Goal: Task Accomplishment & Management: Manage account settings

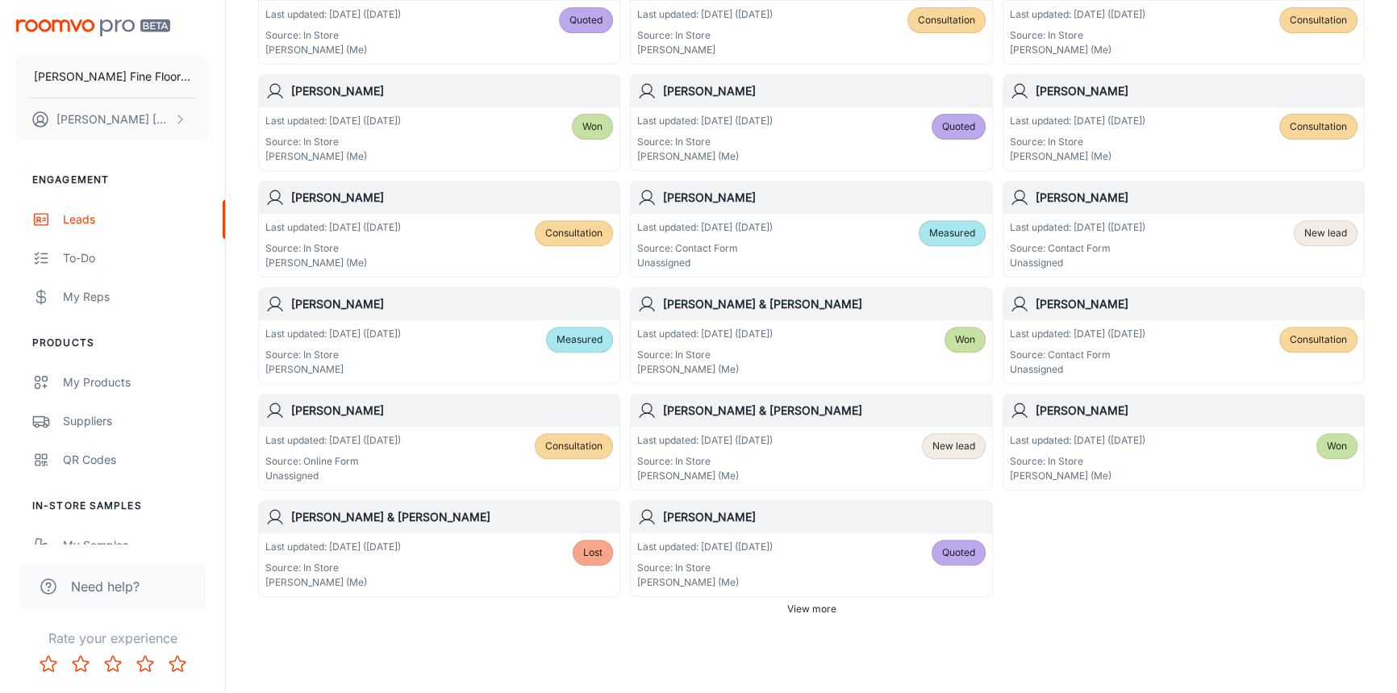
scroll to position [849, 0]
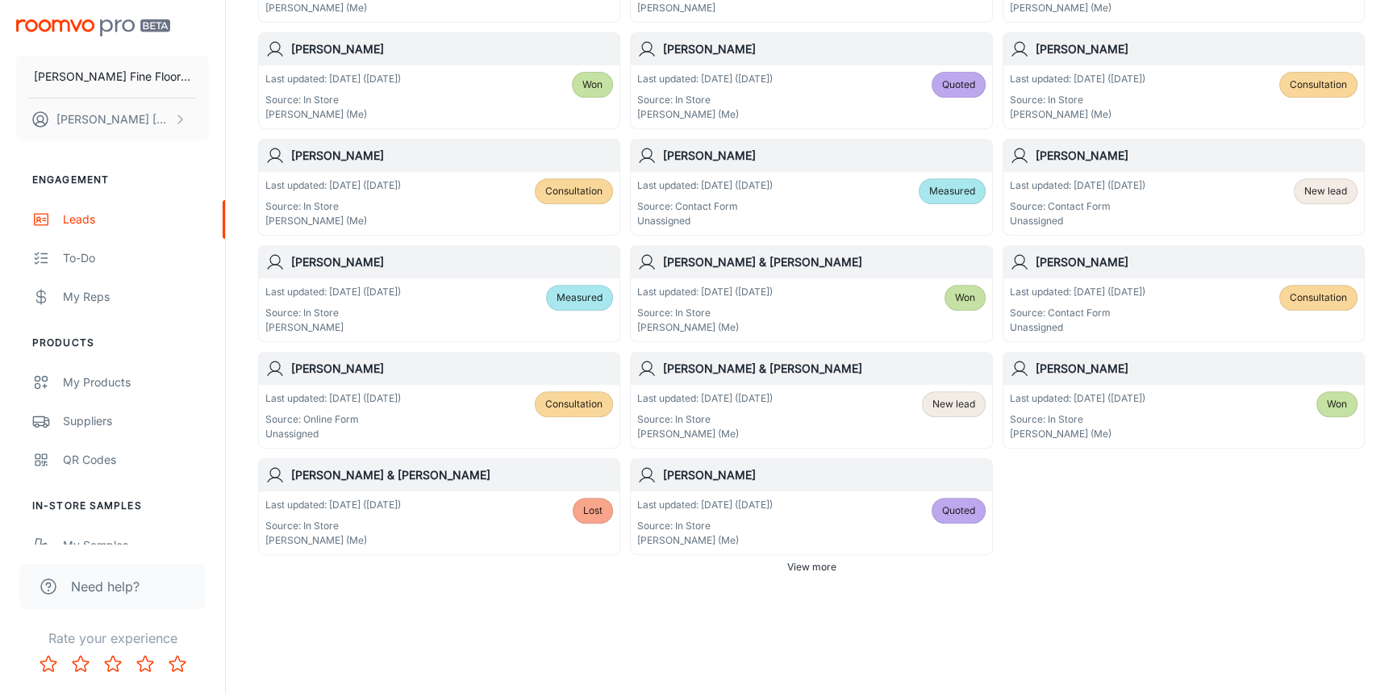
click at [819, 561] on span "View more" at bounding box center [811, 567] width 49 height 15
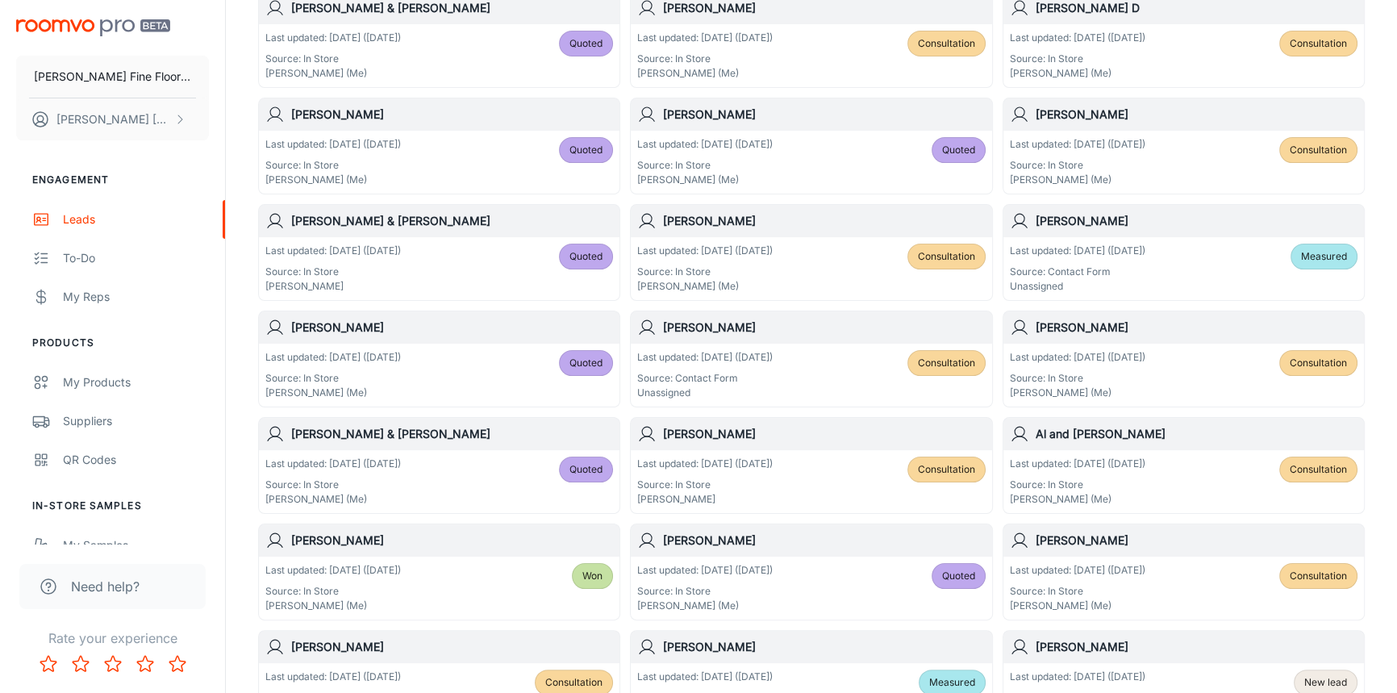
scroll to position [336, 0]
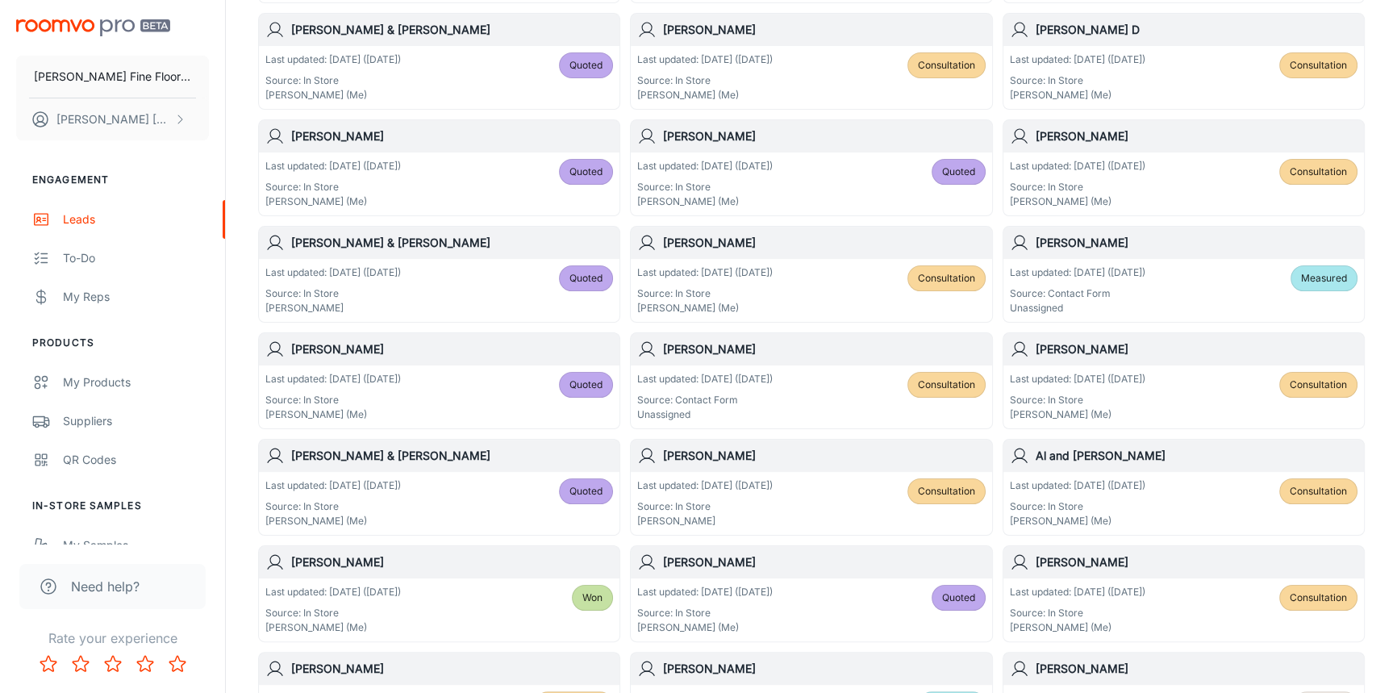
click at [1157, 263] on div "Last updated: [DATE] ([DATE]) Source: Contact Form Unassigned Measured" at bounding box center [1184, 290] width 361 height 63
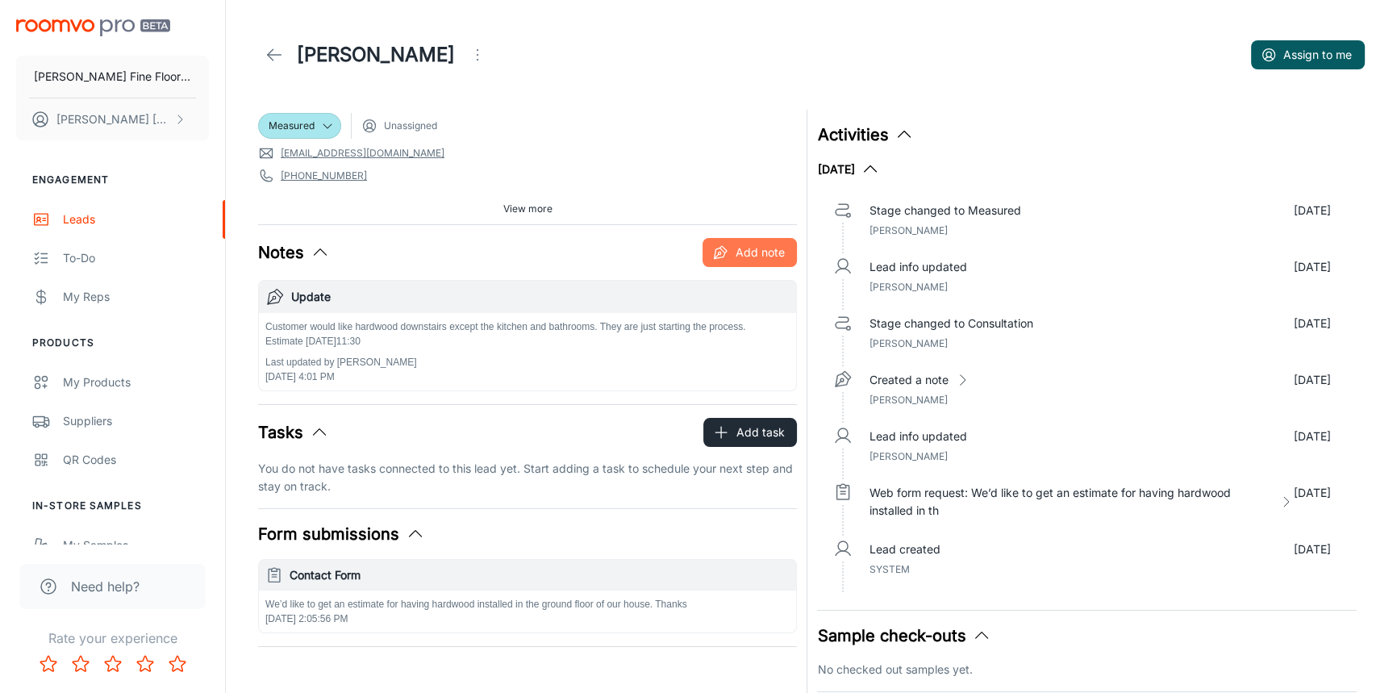
click at [758, 255] on button "Add note" at bounding box center [750, 252] width 94 height 29
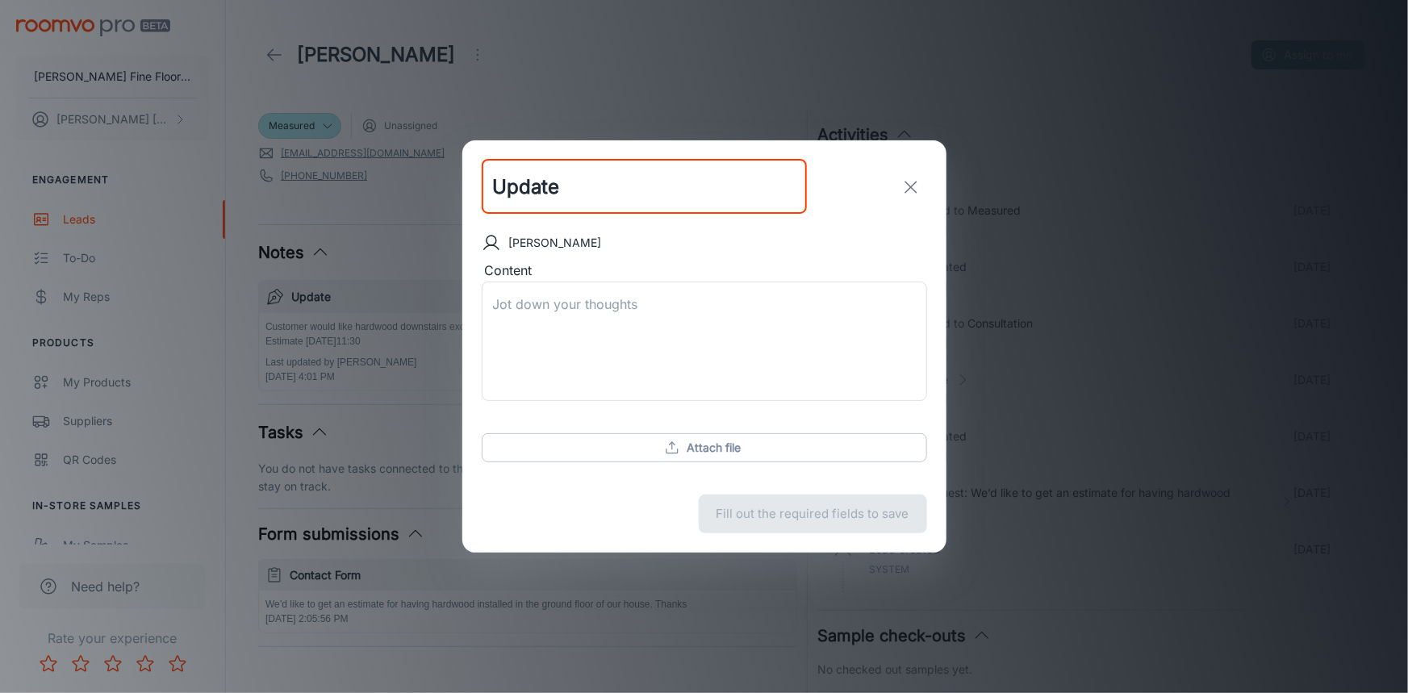
type input "Update"
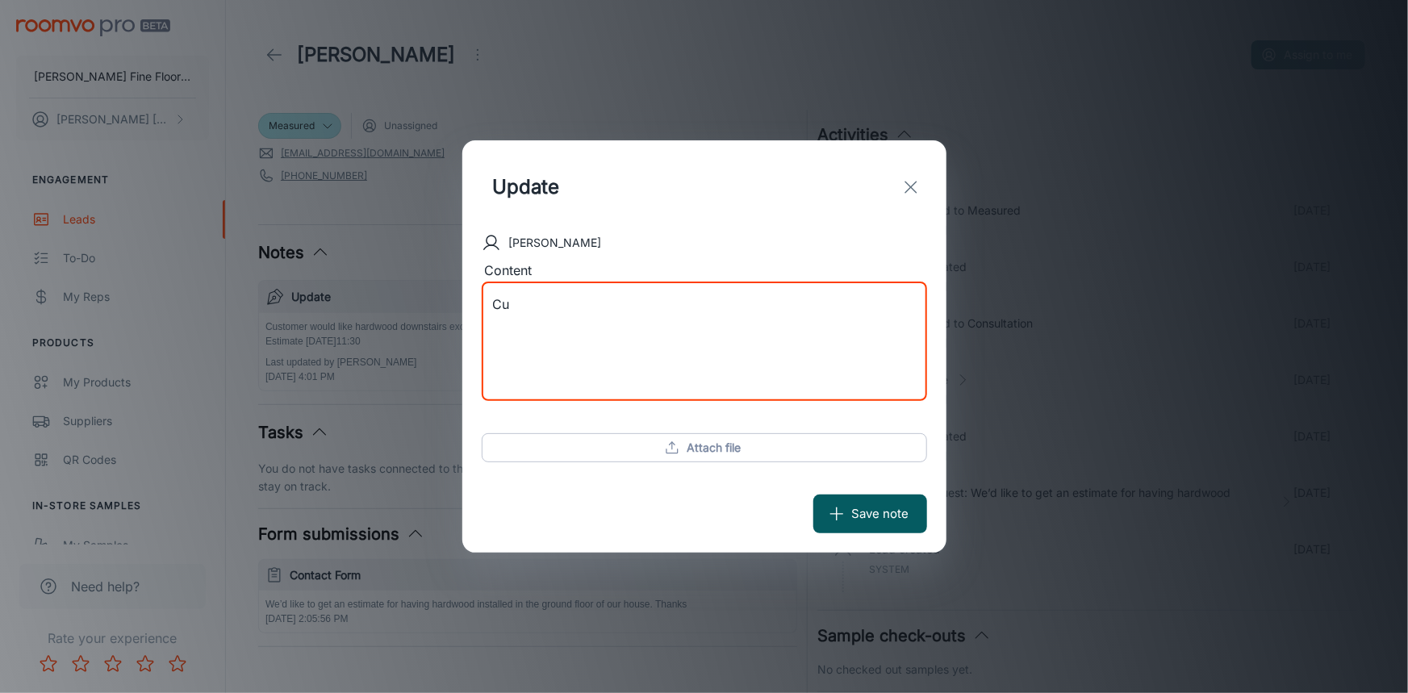
type textarea "C"
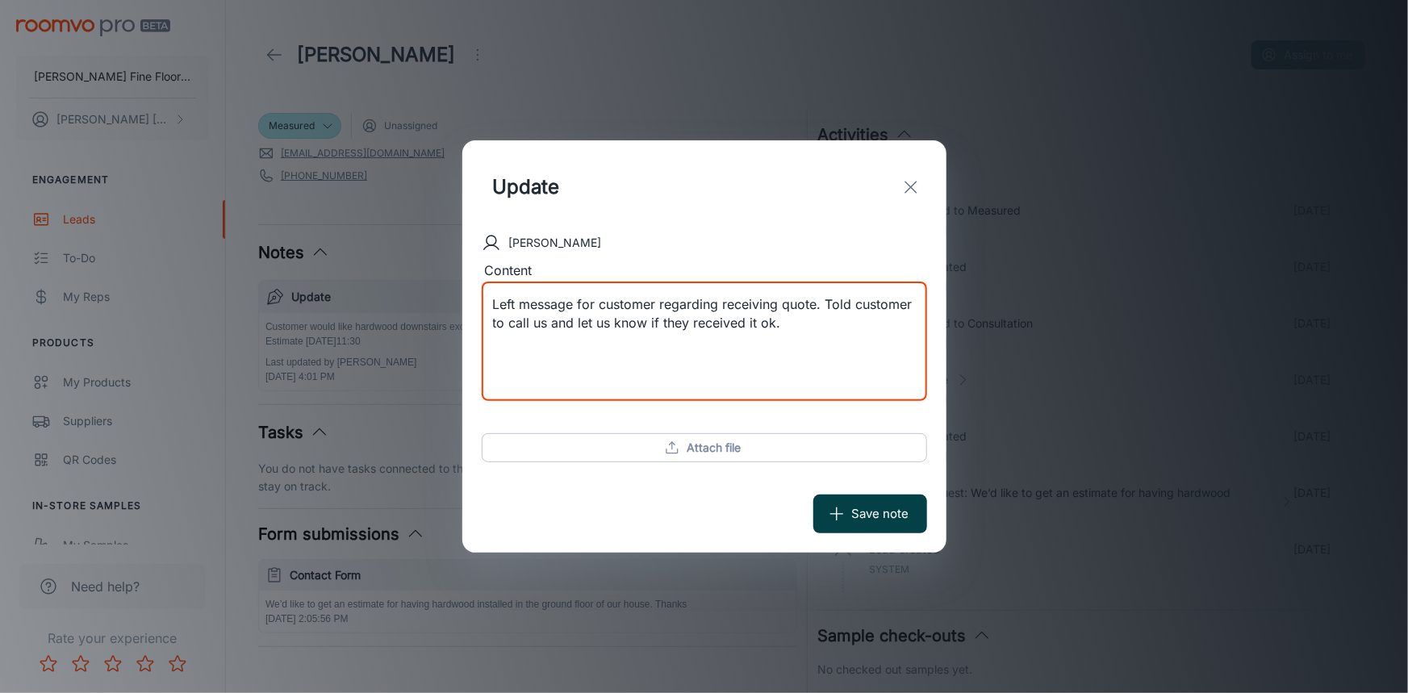
type textarea "Left message for customer regarding receiving quote. Told customer to call us a…"
click at [879, 512] on button "Save note" at bounding box center [870, 514] width 114 height 39
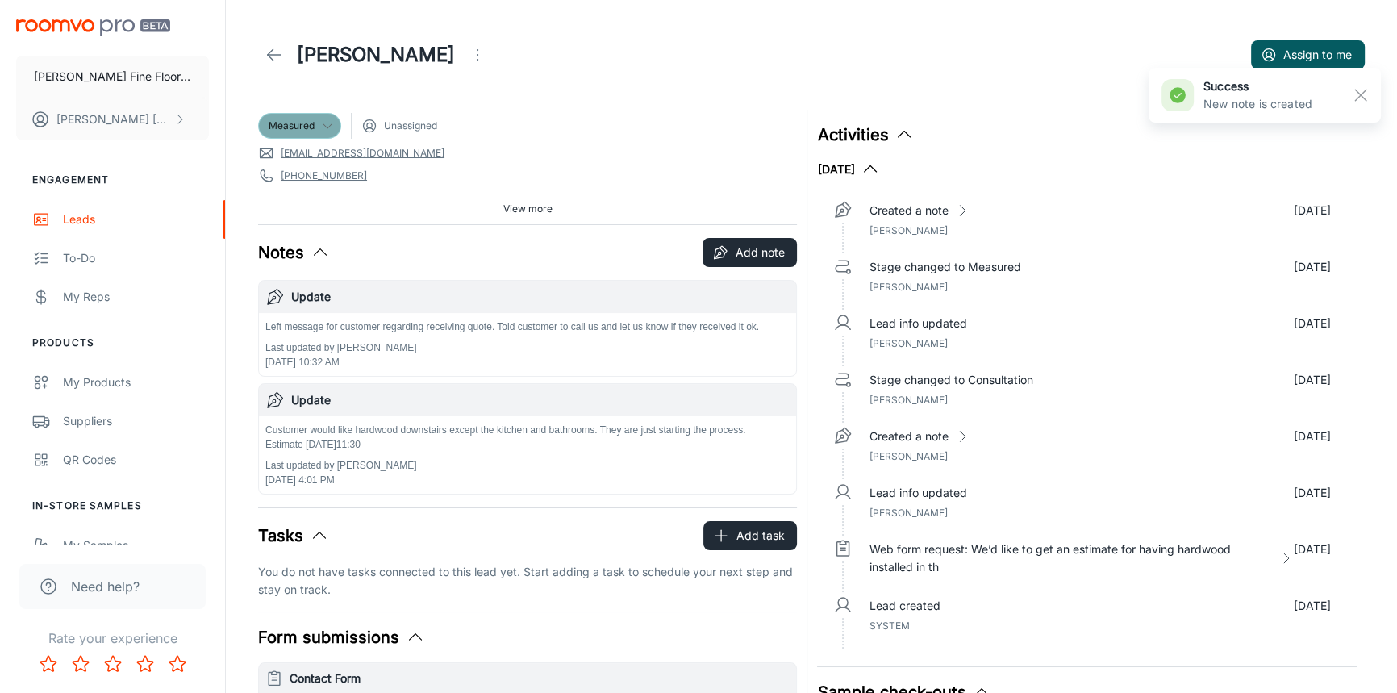
click at [332, 124] on icon at bounding box center [327, 125] width 13 height 13
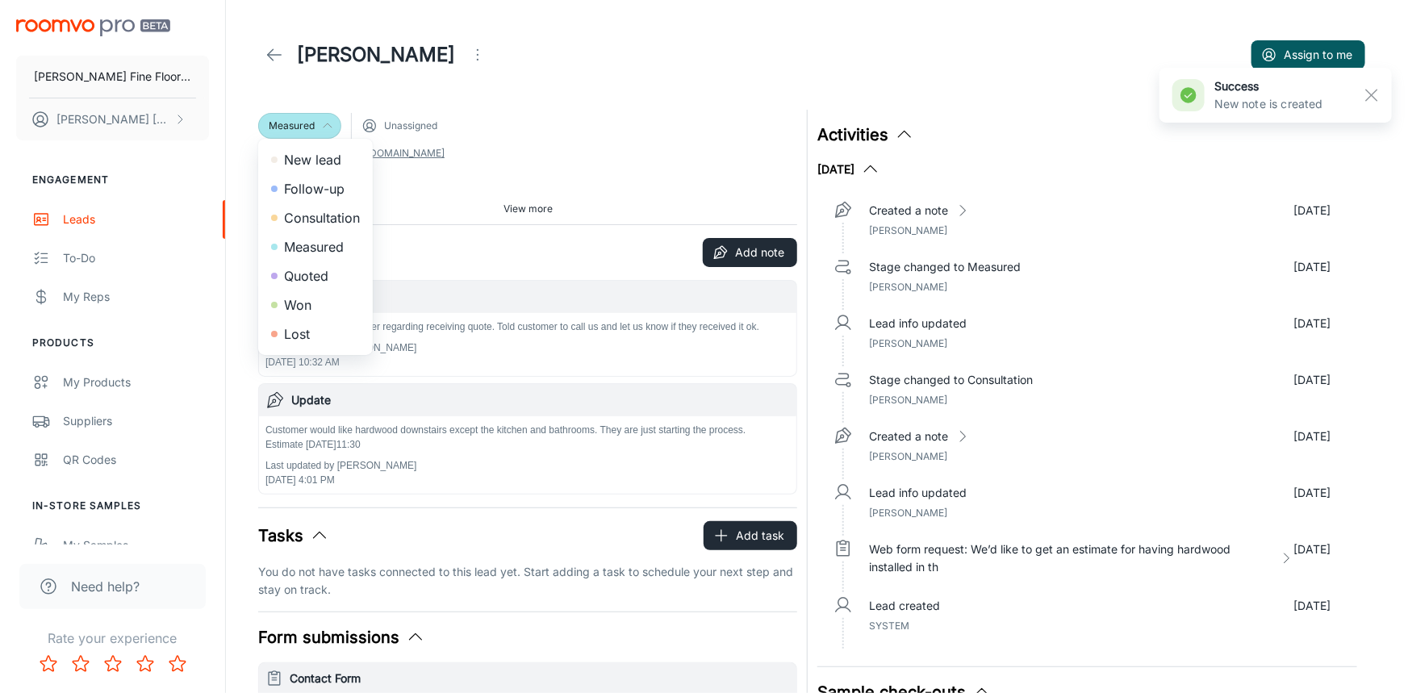
click at [319, 279] on li "Quoted" at bounding box center [315, 275] width 115 height 29
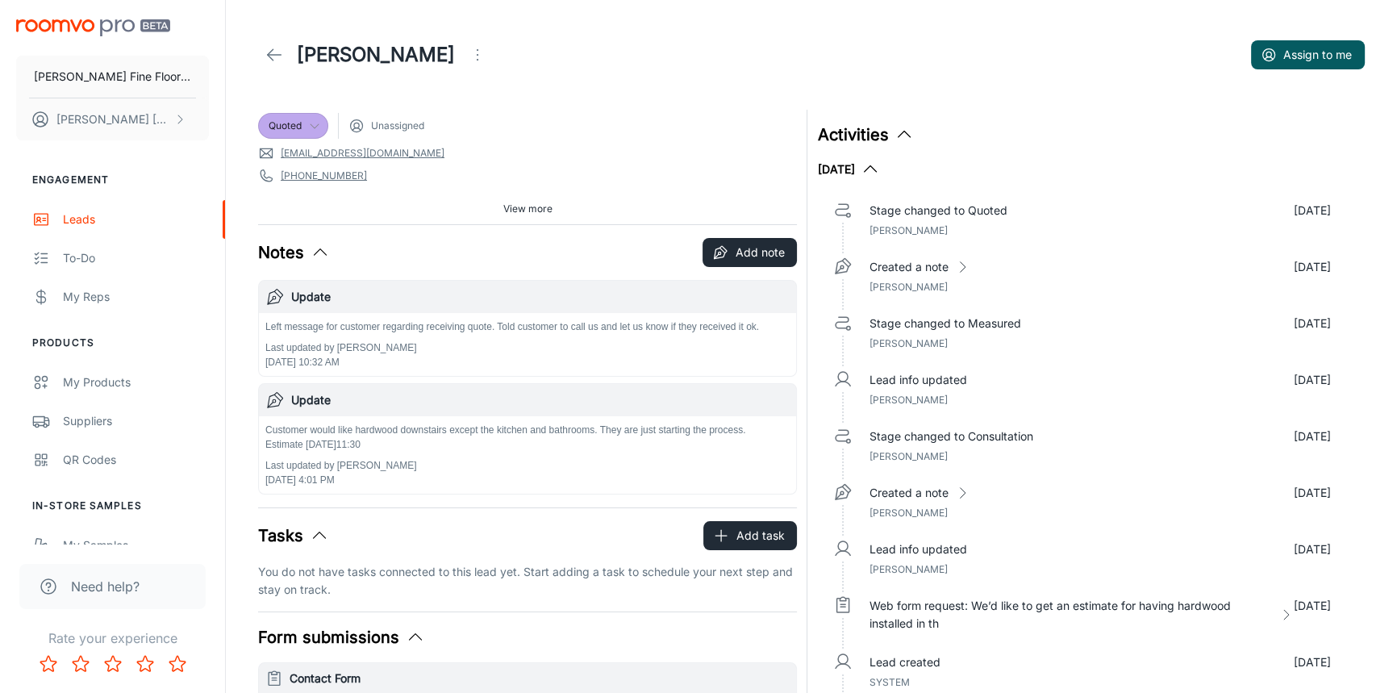
click at [271, 57] on polyline at bounding box center [271, 54] width 6 height 11
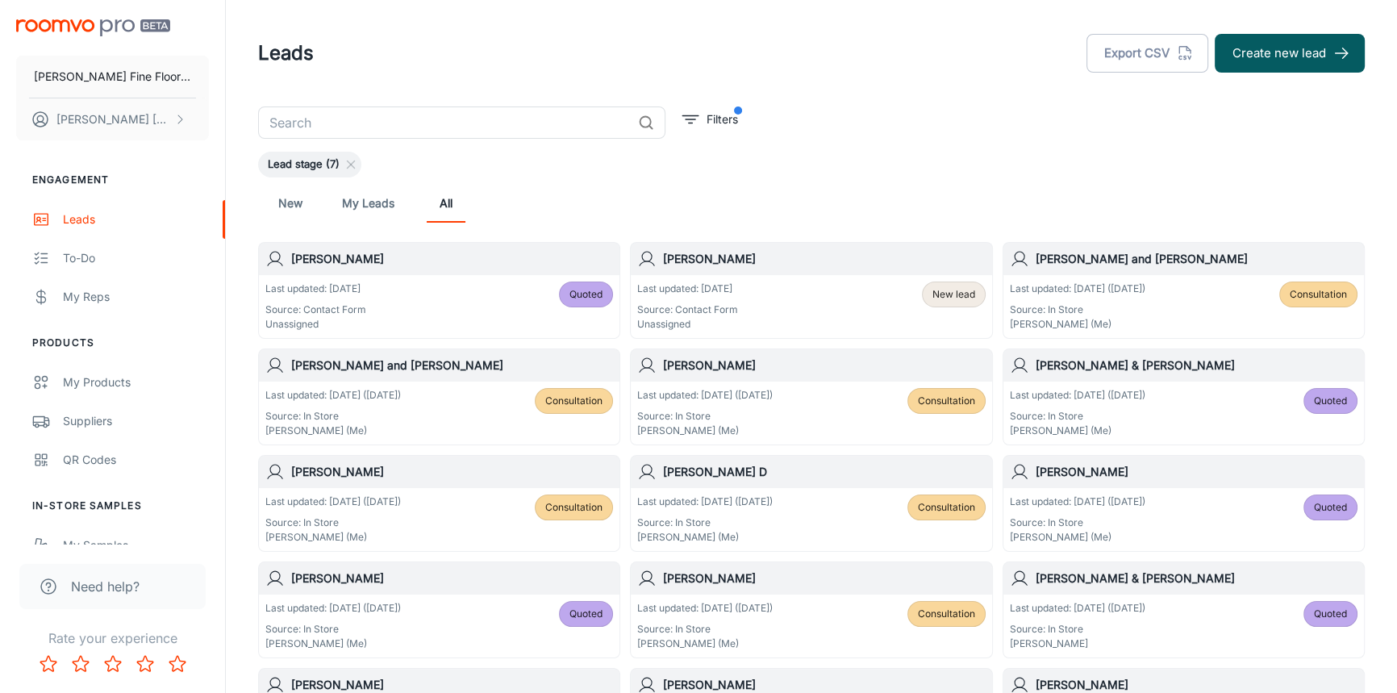
click at [775, 273] on div "[PERSON_NAME]" at bounding box center [811, 259] width 361 height 32
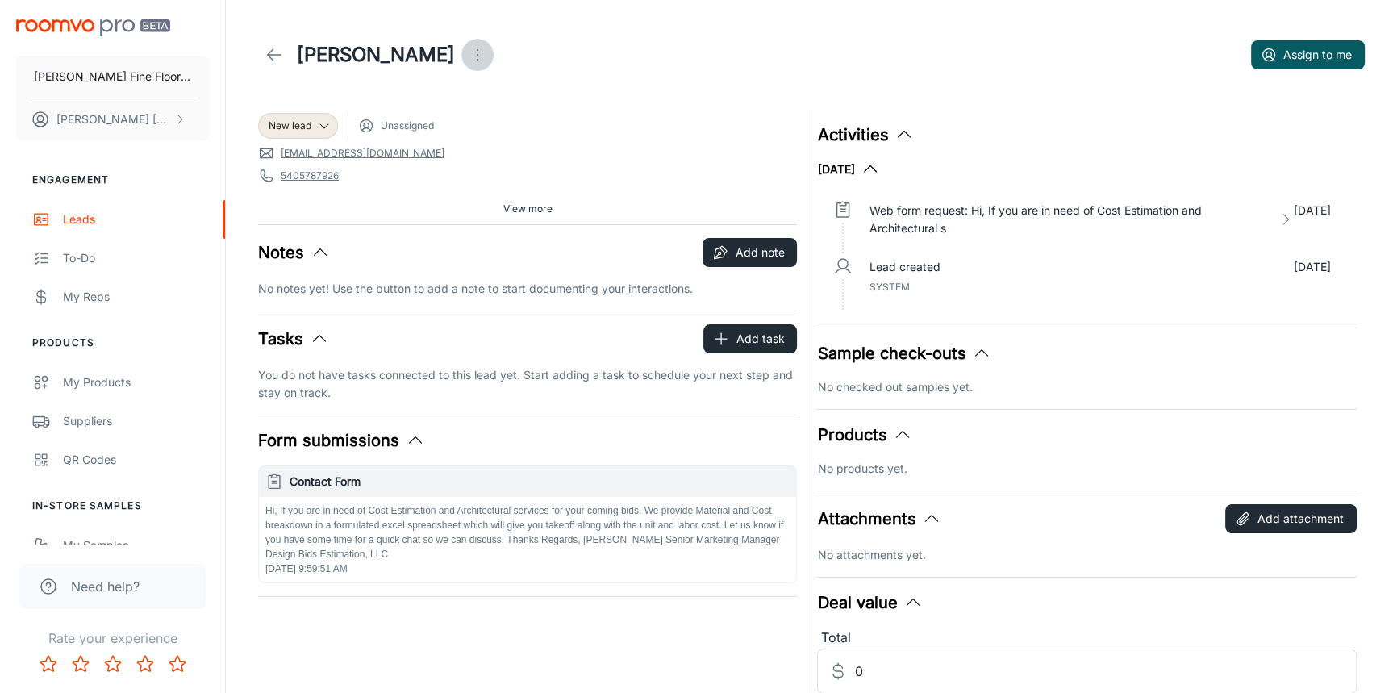
click at [468, 51] on icon "Open menu" at bounding box center [477, 54] width 19 height 19
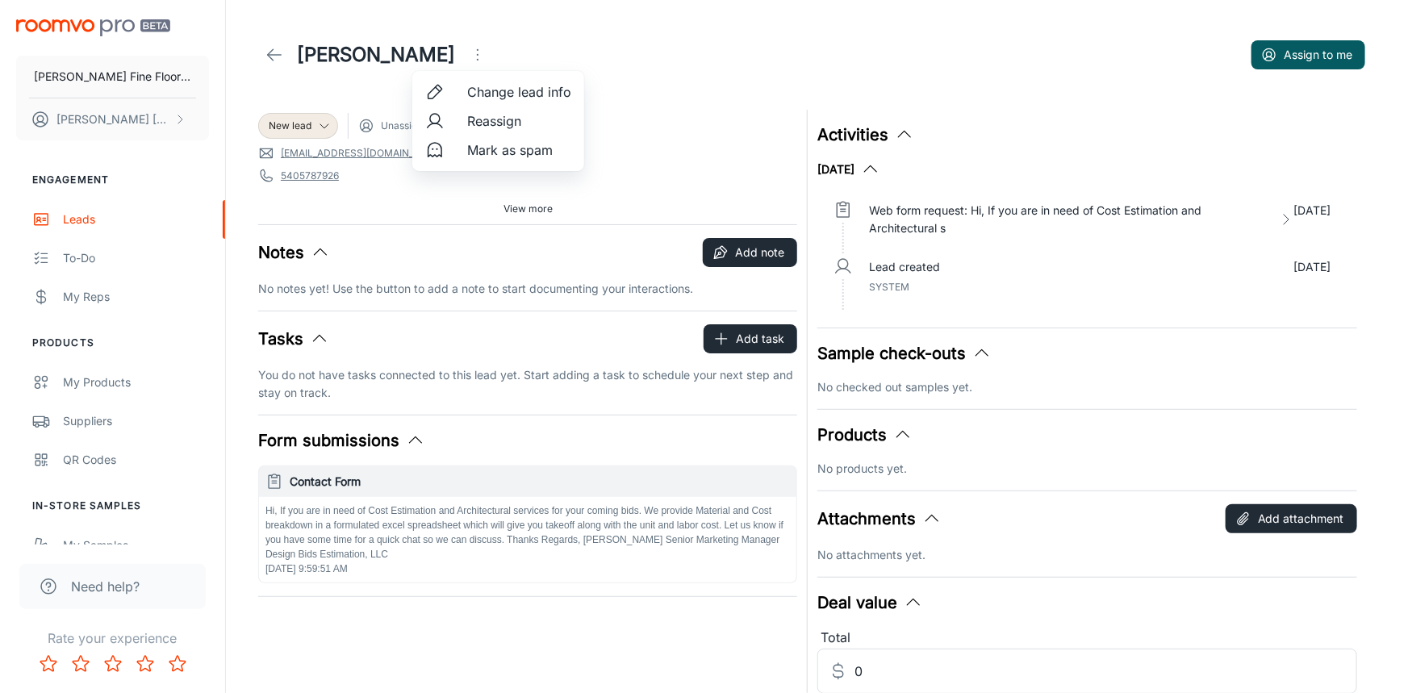
click at [505, 153] on span "Mark as spam" at bounding box center [519, 149] width 104 height 19
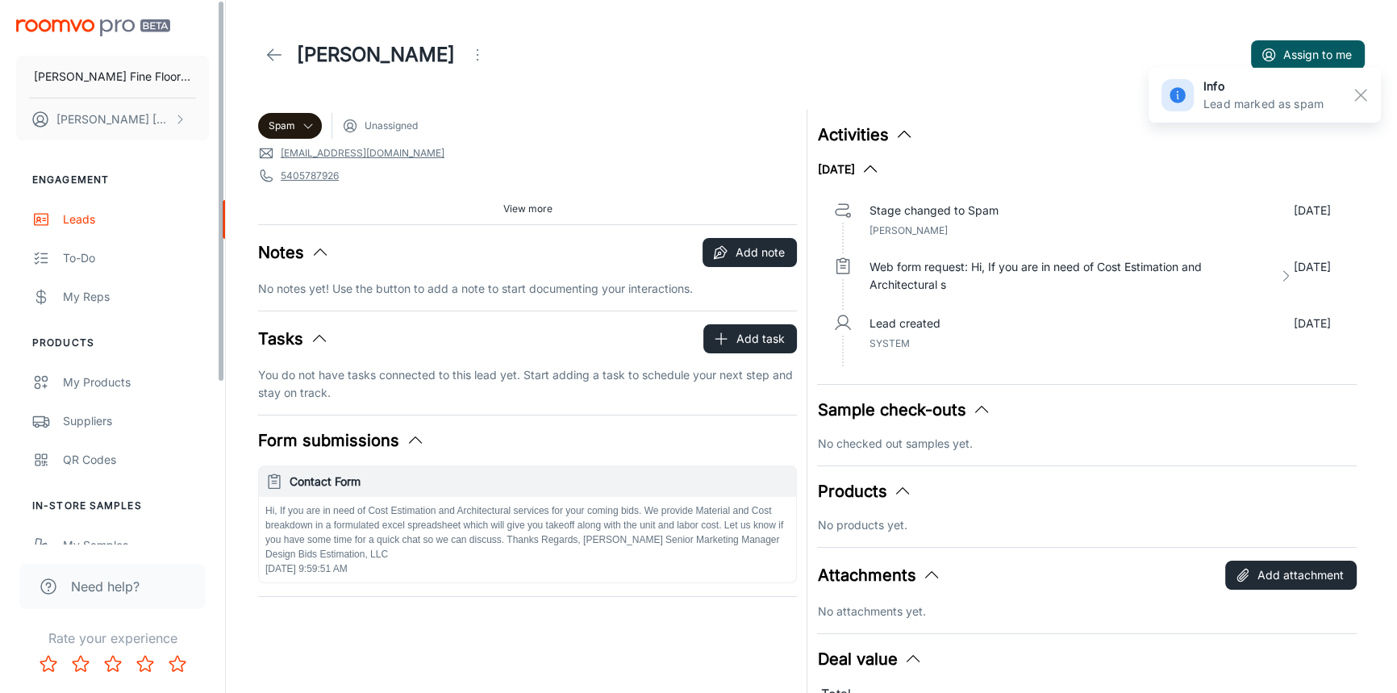
click at [269, 49] on icon at bounding box center [274, 54] width 19 height 19
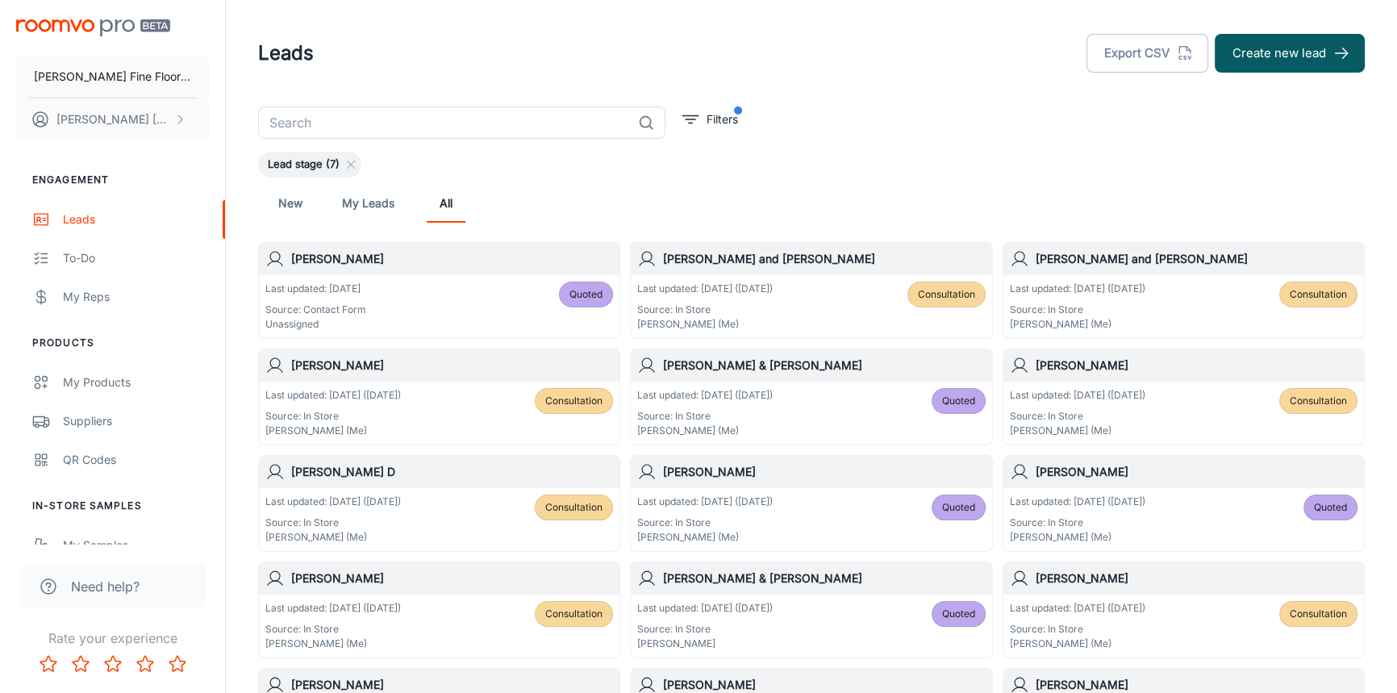
click at [702, 70] on div "Leads Export CSV Create new lead" at bounding box center [811, 53] width 1107 height 42
